Goal: Transaction & Acquisition: Purchase product/service

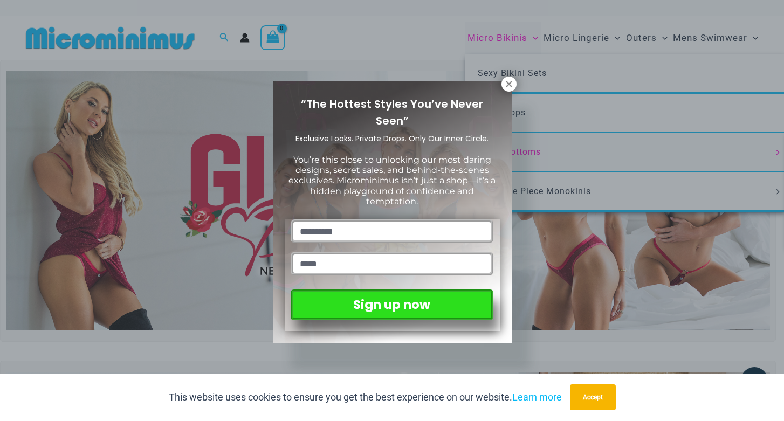
click at [485, 155] on span "You’re this close to unlocking our most daring designs, secret sales, and behin…" at bounding box center [391, 181] width 207 height 52
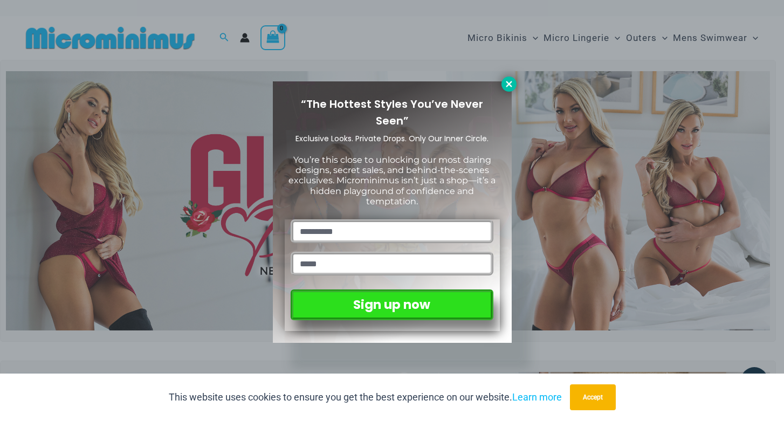
click at [502, 86] on button at bounding box center [508, 84] width 15 height 15
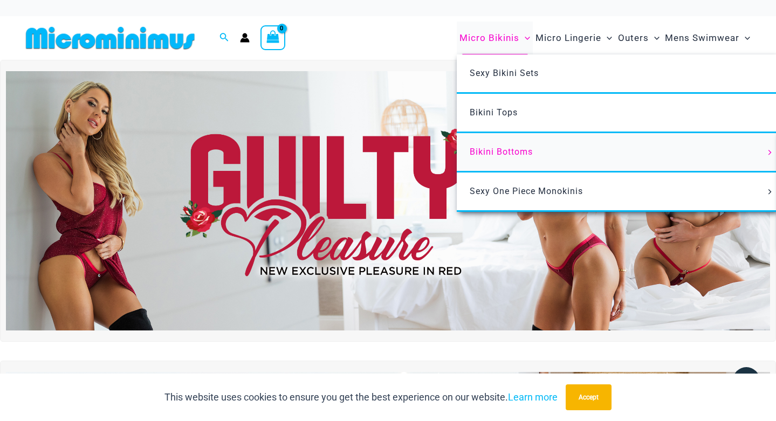
click at [495, 148] on span "Bikini Bottoms" at bounding box center [500, 152] width 63 height 10
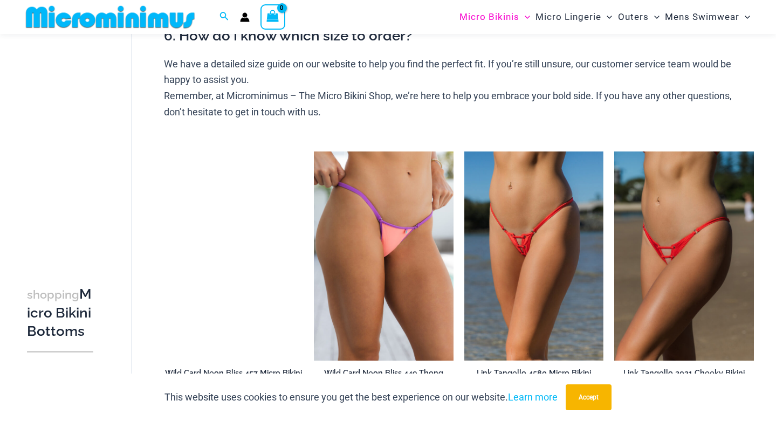
scroll to position [472, 0]
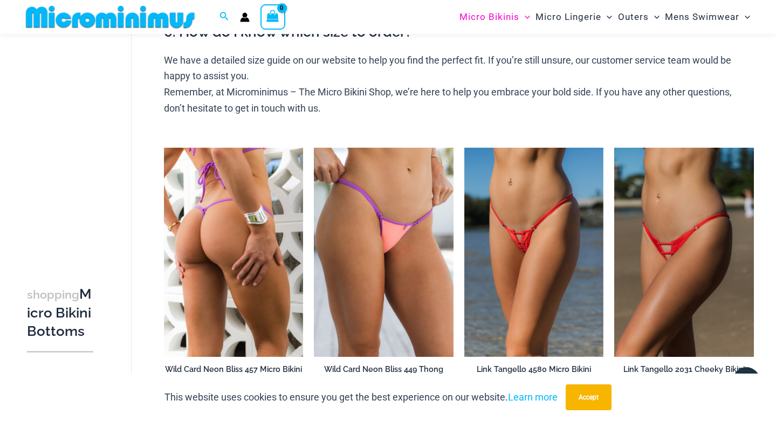
click at [250, 229] on img at bounding box center [234, 252] width 140 height 209
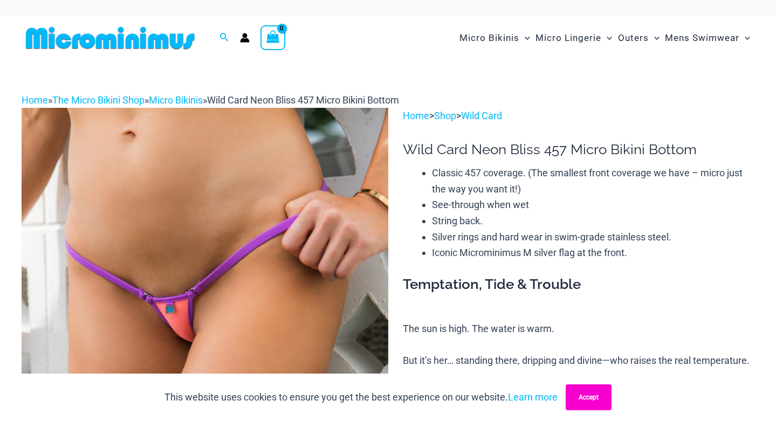
click at [584, 392] on button "Accept" at bounding box center [588, 397] width 46 height 26
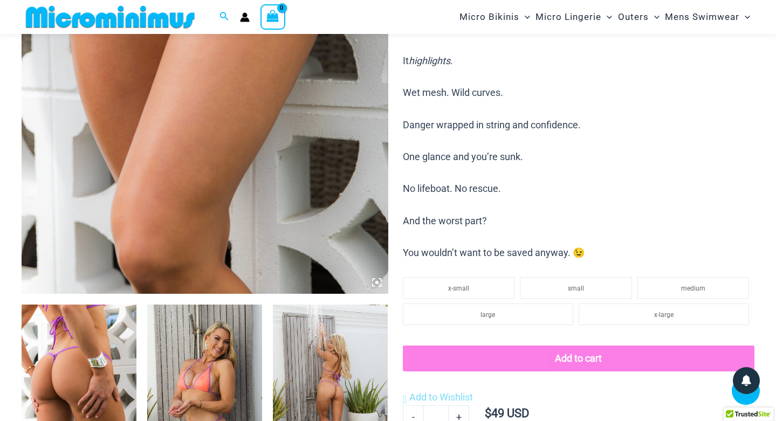
scroll to position [364, 0]
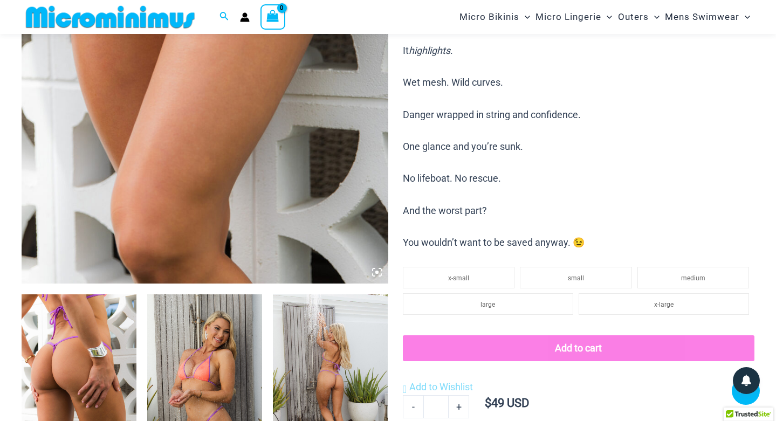
click at [375, 272] on icon at bounding box center [376, 272] width 3 height 3
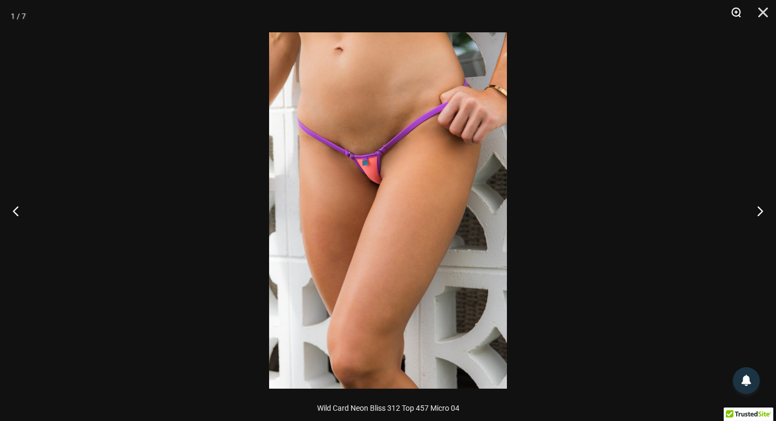
click at [736, 13] on button "Zoom" at bounding box center [732, 16] width 27 height 32
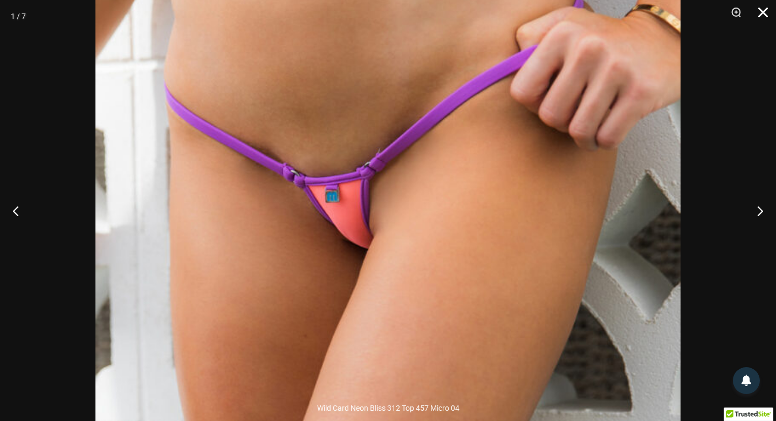
click at [761, 12] on button "Close" at bounding box center [758, 16] width 27 height 32
